Goal: Task Accomplishment & Management: Manage account settings

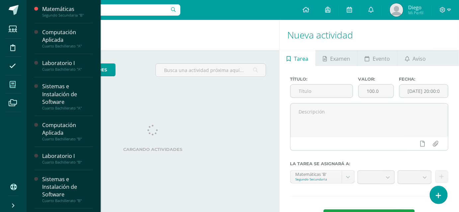
click at [18, 82] on span at bounding box center [12, 84] width 15 height 15
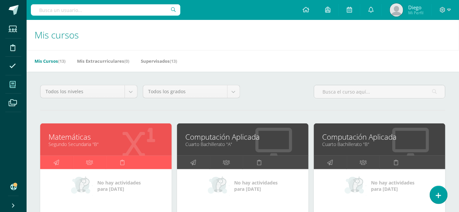
click at [333, 138] on link "Computación Aplicada" at bounding box center [379, 137] width 115 height 10
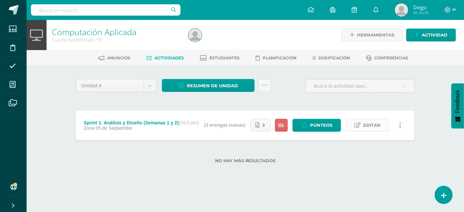
click at [369, 126] on span "Editar" at bounding box center [371, 125] width 17 height 12
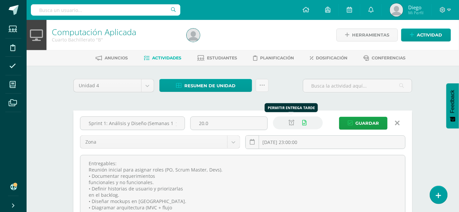
click at [291, 125] on icon at bounding box center [292, 123] width 6 height 6
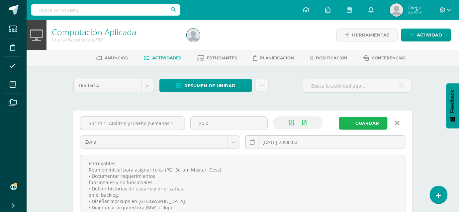
click at [357, 122] on span "Guardar" at bounding box center [368, 123] width 24 height 12
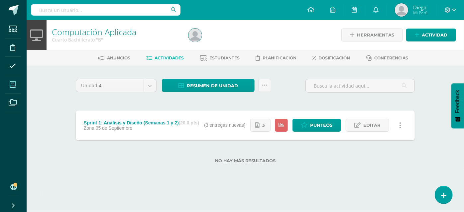
click at [14, 85] on icon at bounding box center [13, 84] width 6 height 7
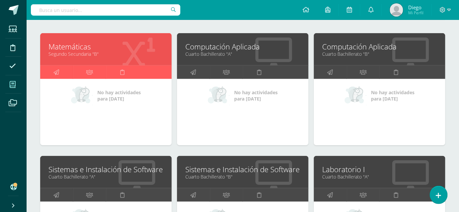
scroll to position [151, 0]
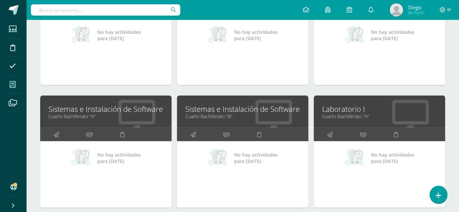
click at [202, 112] on link "Sistemas e Instalación de Software" at bounding box center [242, 109] width 115 height 10
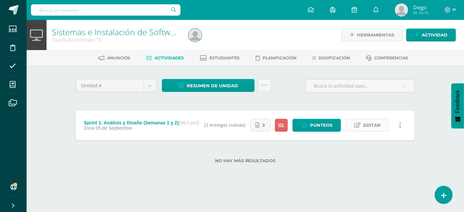
click at [358, 124] on icon at bounding box center [357, 126] width 6 height 6
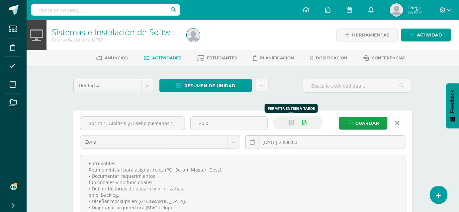
click at [291, 121] on icon at bounding box center [292, 123] width 6 height 6
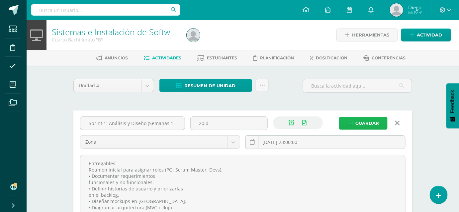
click at [367, 122] on span "Guardar" at bounding box center [368, 123] width 24 height 12
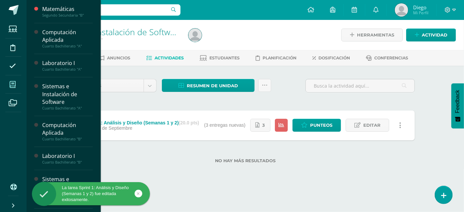
click at [11, 83] on icon at bounding box center [13, 84] width 6 height 7
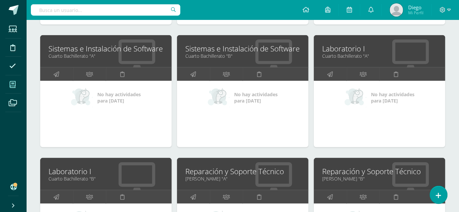
scroll to position [272, 0]
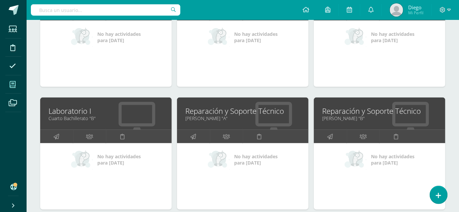
click at [81, 114] on link "Laboratorio I" at bounding box center [106, 111] width 115 height 10
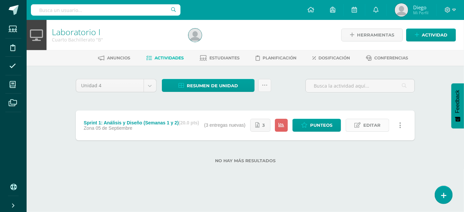
click at [373, 120] on span "Editar" at bounding box center [371, 125] width 17 height 12
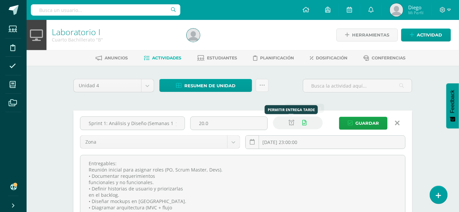
click at [297, 123] on link at bounding box center [291, 123] width 13 height 13
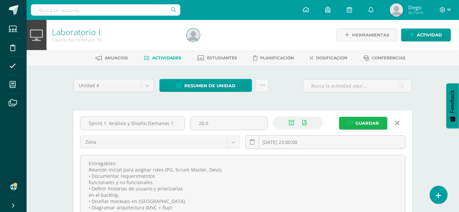
click at [346, 120] on button "Guardar" at bounding box center [363, 123] width 49 height 13
